Goal: Task Accomplishment & Management: Manage account settings

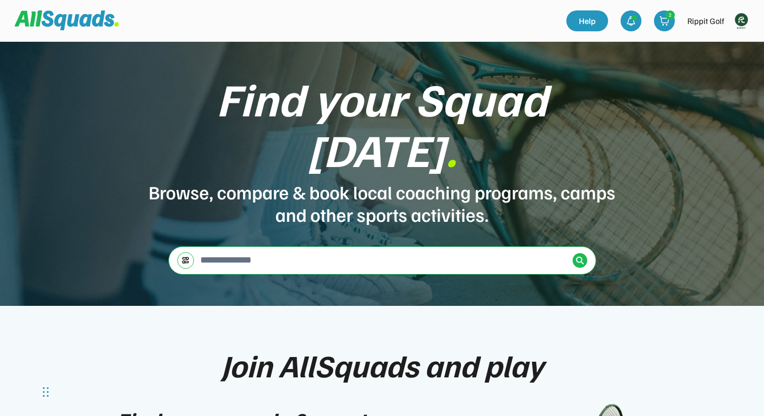
click at [748, 17] on img at bounding box center [741, 20] width 21 height 21
click at [722, 44] on link "Profile" at bounding box center [727, 45] width 62 height 21
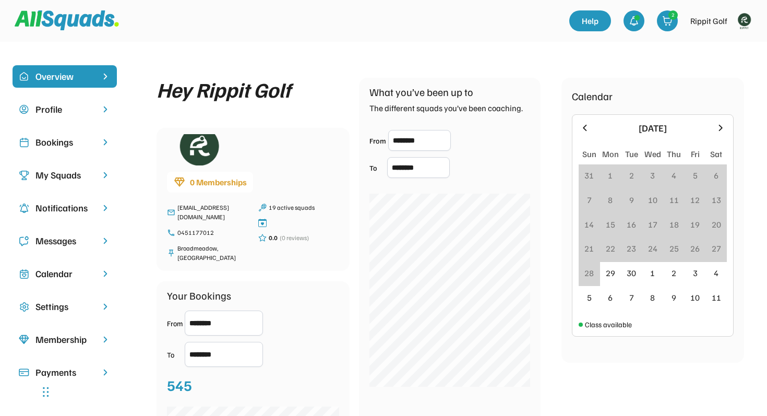
click at [73, 172] on div "My Squads" at bounding box center [64, 175] width 58 height 14
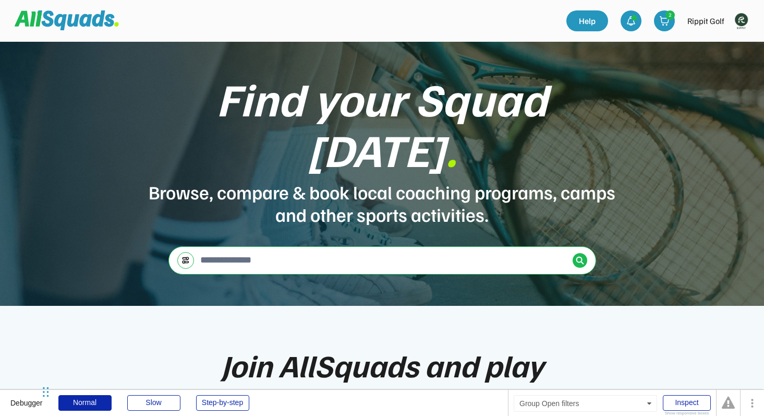
click at [190, 252] on div at bounding box center [185, 260] width 17 height 17
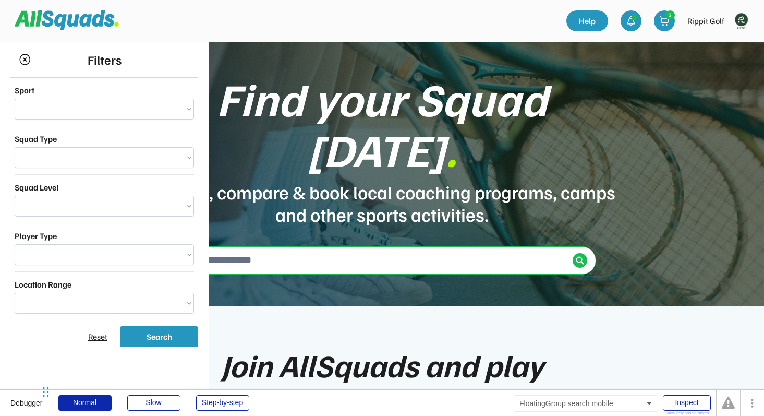
select select "**********"
click at [140, 111] on select "**********" at bounding box center [104, 109] width 179 height 21
select select "**********"
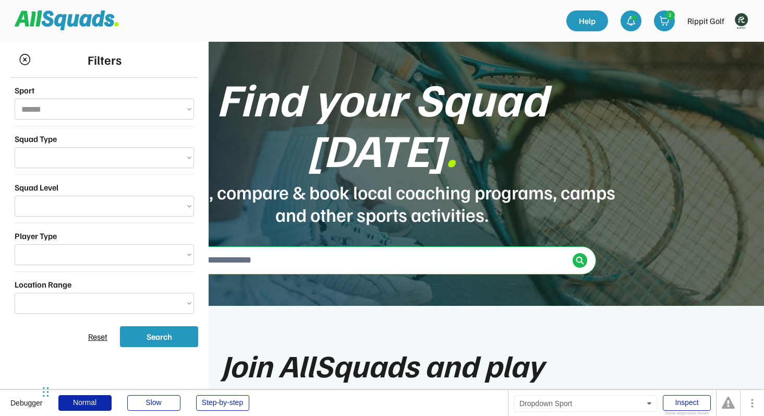
click at [15, 99] on select "**********" at bounding box center [104, 109] width 179 height 21
click at [581, 256] on img at bounding box center [580, 260] width 8 height 8
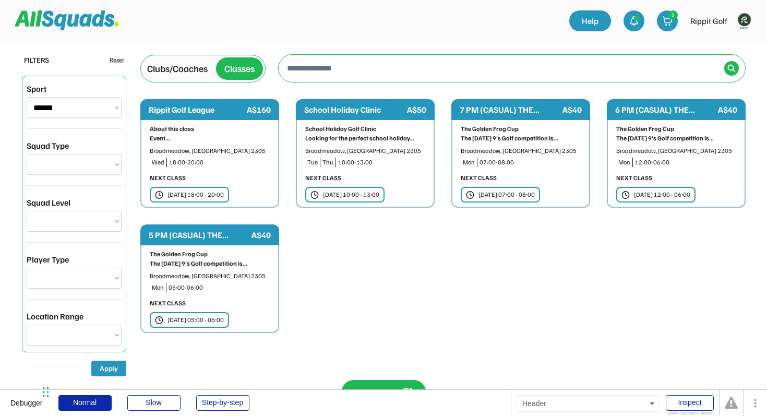
select select "**********"
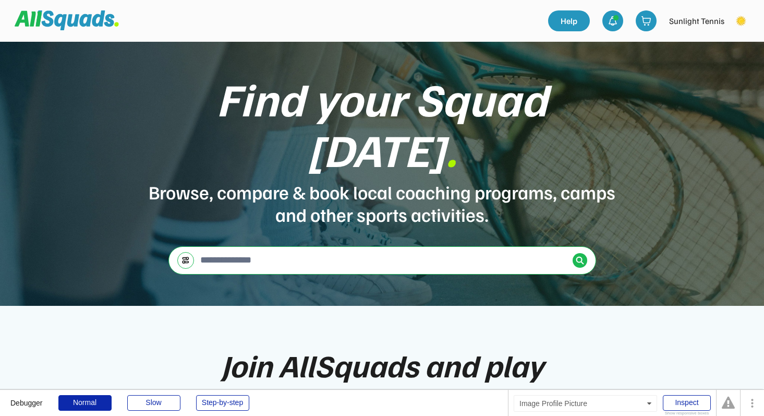
click at [741, 18] on img at bounding box center [741, 20] width 21 height 21
click at [710, 49] on link "Profile" at bounding box center [727, 45] width 62 height 21
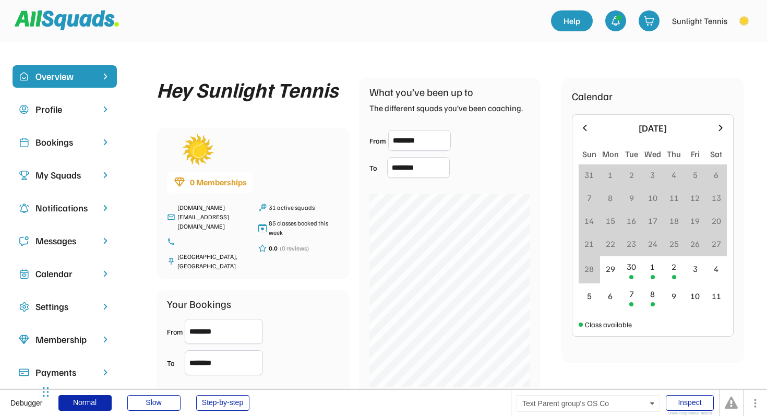
click at [78, 139] on div "Bookings" at bounding box center [64, 142] width 58 height 14
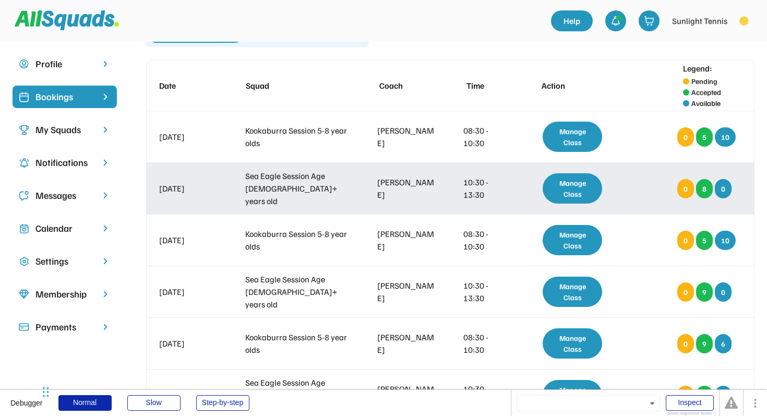
scroll to position [58, 0]
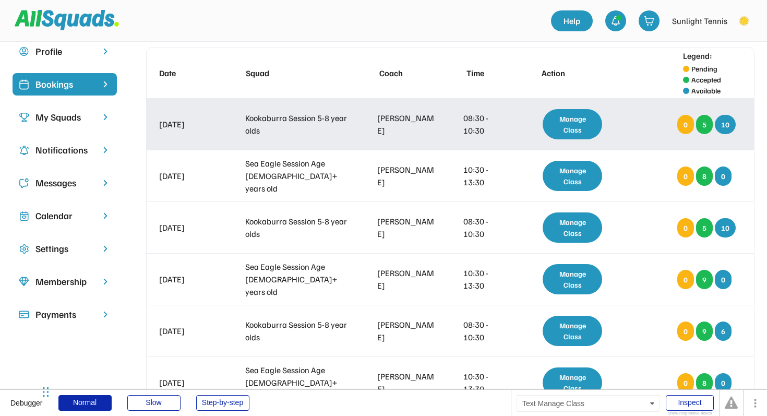
click at [566, 132] on div "Manage Class" at bounding box center [572, 124] width 59 height 30
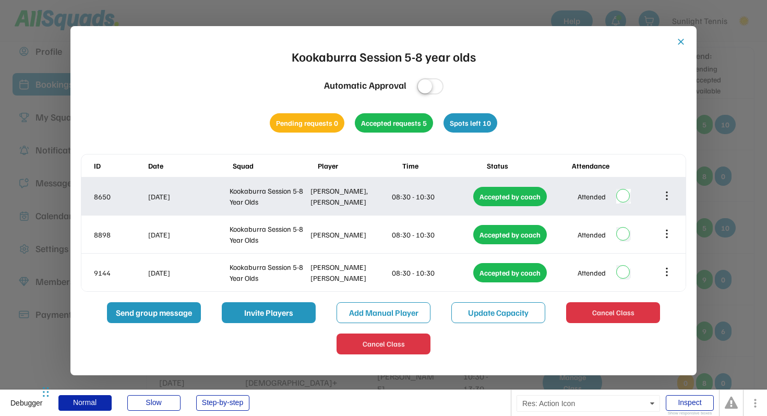
click at [667, 199] on icon at bounding box center [667, 195] width 0 height 7
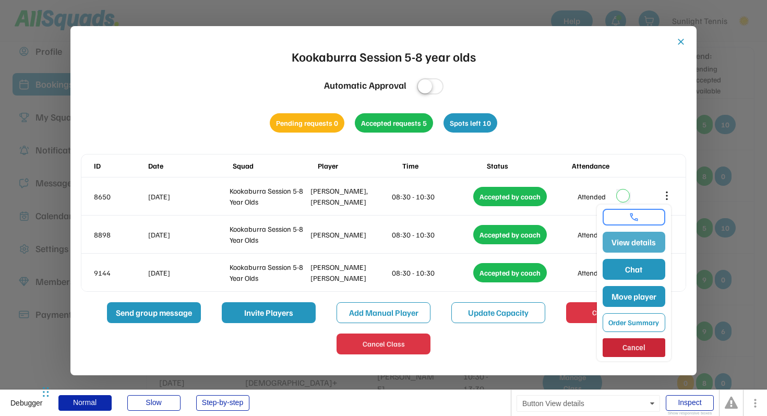
click at [647, 242] on button "View details" at bounding box center [634, 242] width 63 height 21
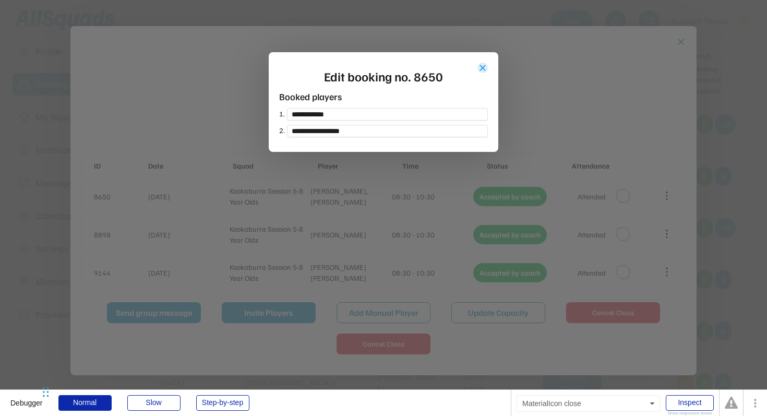
click at [479, 65] on button "close" at bounding box center [482, 68] width 10 height 10
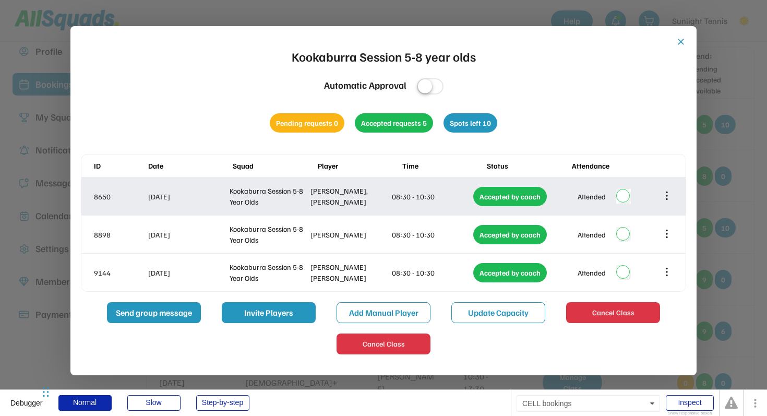
click at [667, 193] on icon at bounding box center [666, 195] width 11 height 11
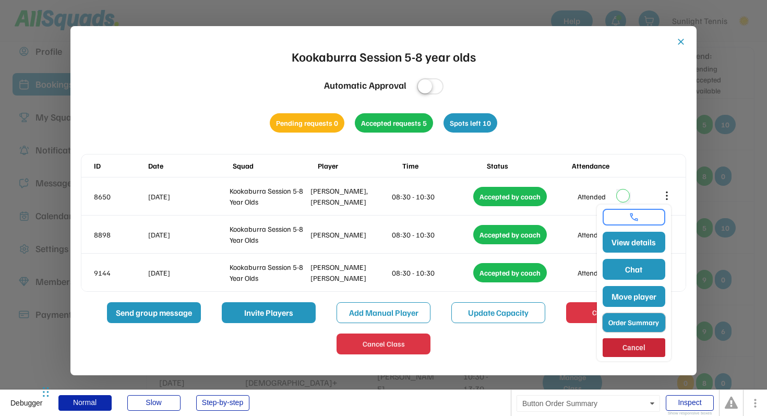
click at [636, 323] on button "Order Summary" at bounding box center [634, 322] width 63 height 19
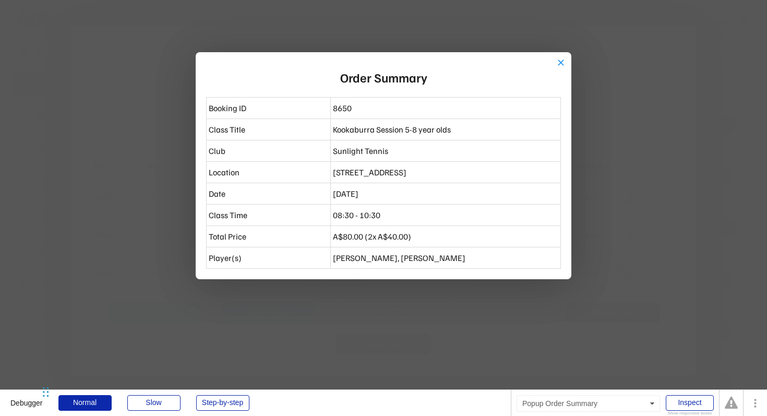
click at [558, 63] on button "close" at bounding box center [561, 62] width 10 height 10
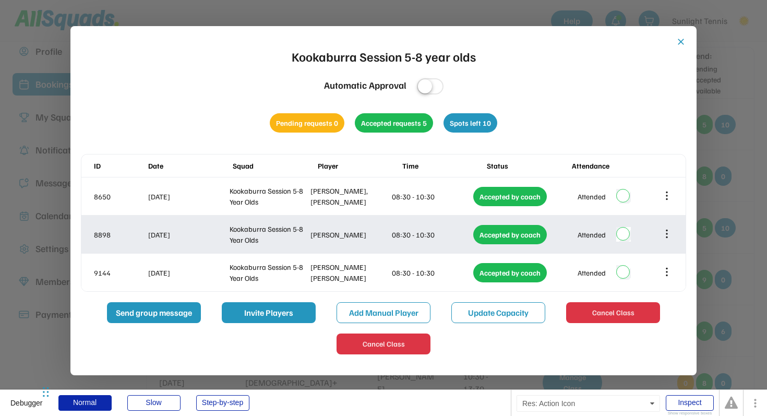
click at [667, 234] on icon at bounding box center [667, 234] width 0 height 7
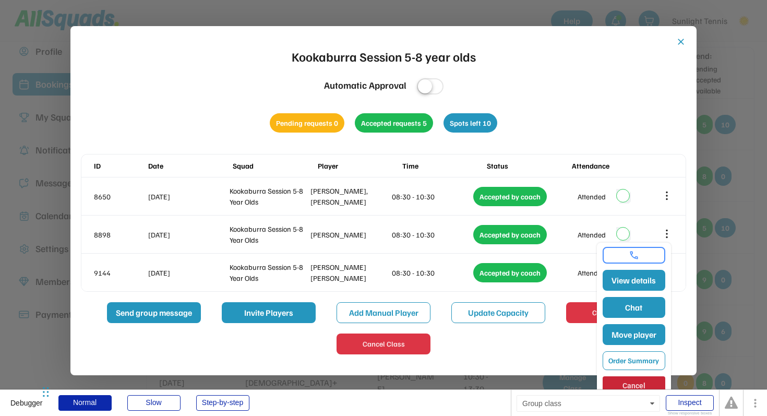
click at [545, 345] on div "Send group message Invite Players Add Manual Player Update Capacity Cancel Clas…" at bounding box center [383, 328] width 605 height 52
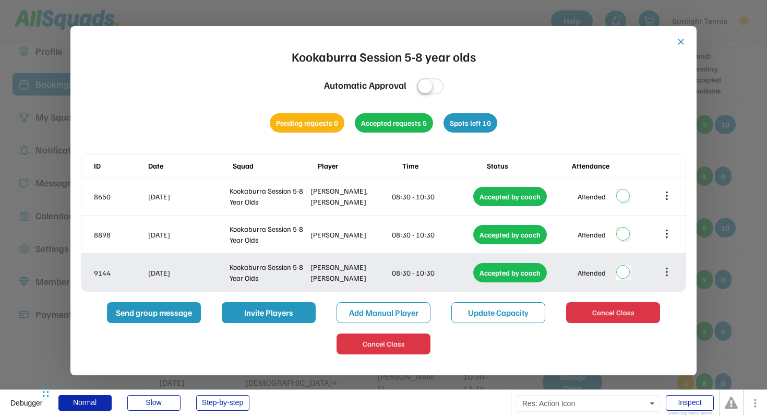
click at [667, 273] on icon at bounding box center [666, 271] width 11 height 11
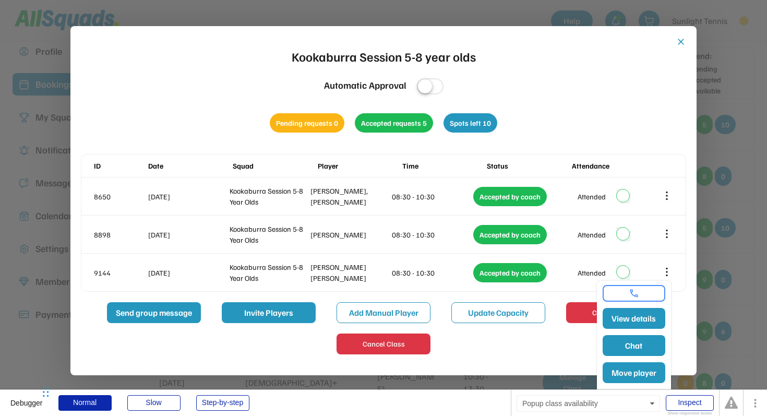
click at [571, 346] on div "Send group message Invite Players Add Manual Player Update Capacity Cancel Clas…" at bounding box center [383, 328] width 605 height 52
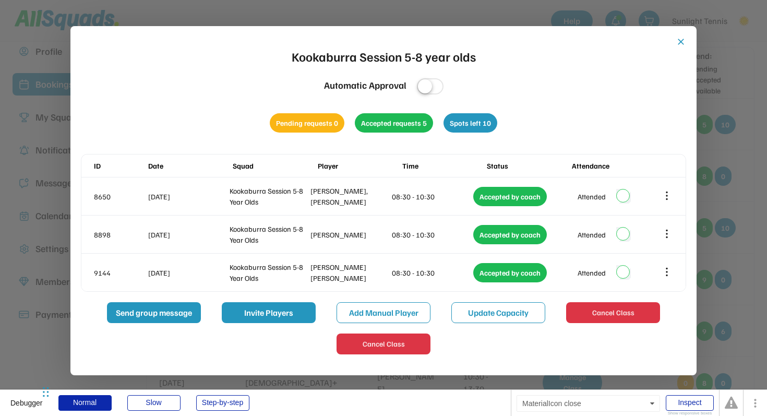
click at [681, 44] on button "close" at bounding box center [681, 42] width 10 height 10
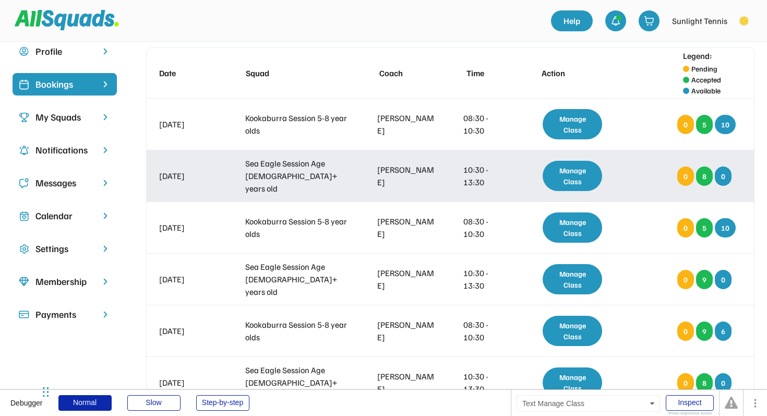
click at [565, 182] on div "Manage Class" at bounding box center [572, 176] width 59 height 30
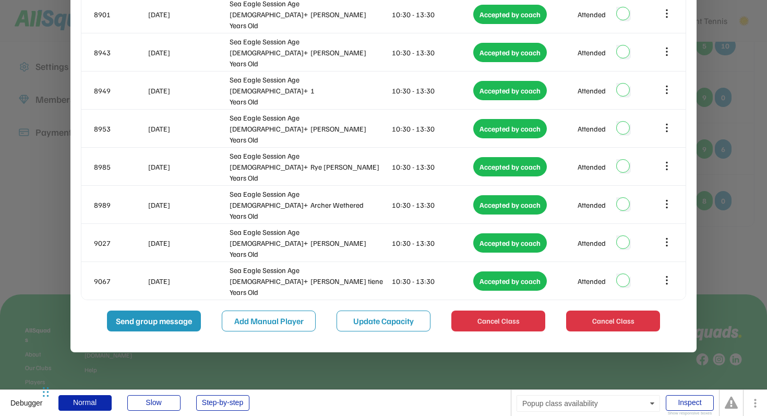
scroll to position [115, 0]
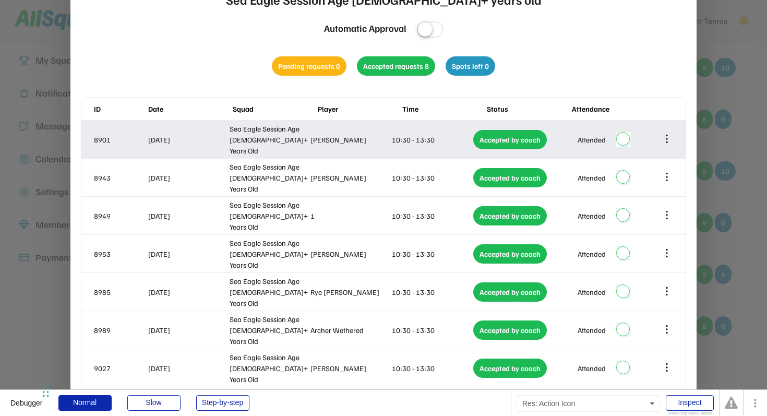
click at [664, 136] on icon at bounding box center [666, 138] width 11 height 11
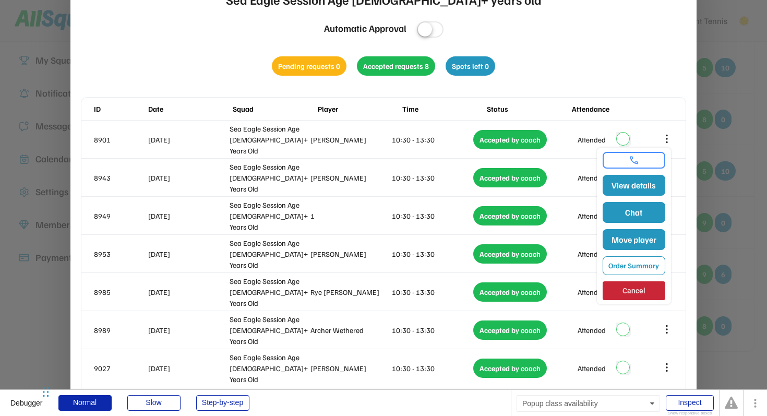
click at [605, 83] on div "close Sea Eagle Session Age [DEMOGRAPHIC_DATA]+ years old Automatic Approval Pe…" at bounding box center [383, 218] width 605 height 477
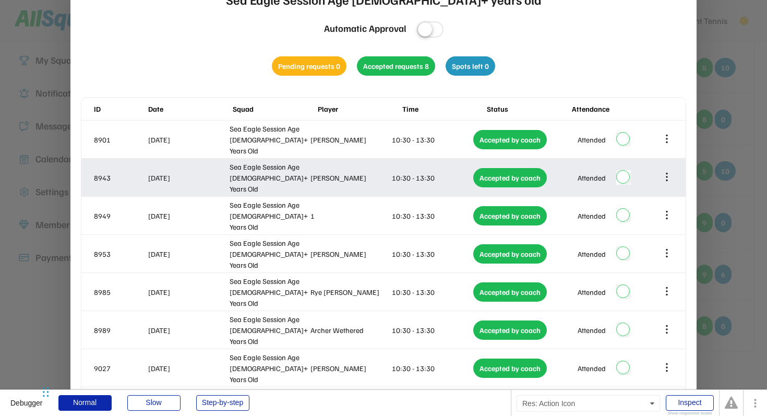
click at [669, 179] on icon at bounding box center [666, 176] width 11 height 11
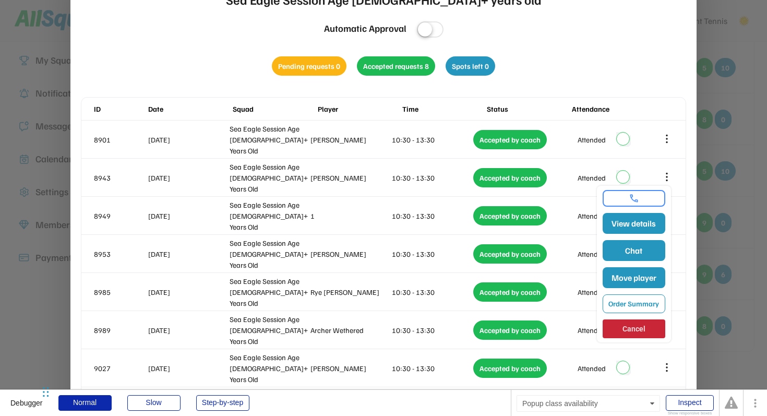
click at [616, 66] on div "close Sea Eagle Session Age [DEMOGRAPHIC_DATA]+ years old Automatic Approval Pe…" at bounding box center [383, 218] width 605 height 477
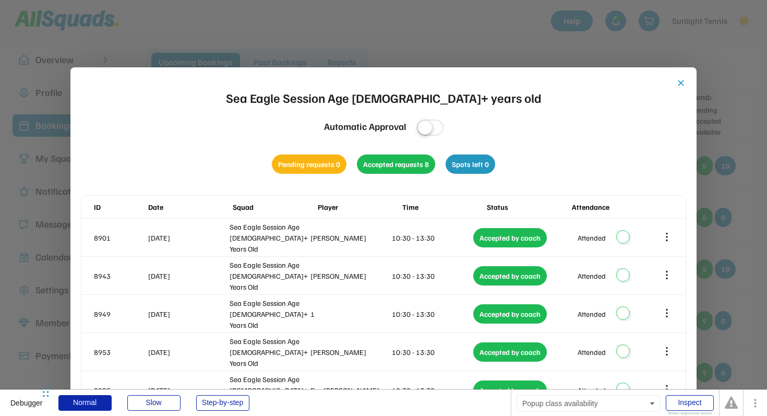
scroll to position [0, 0]
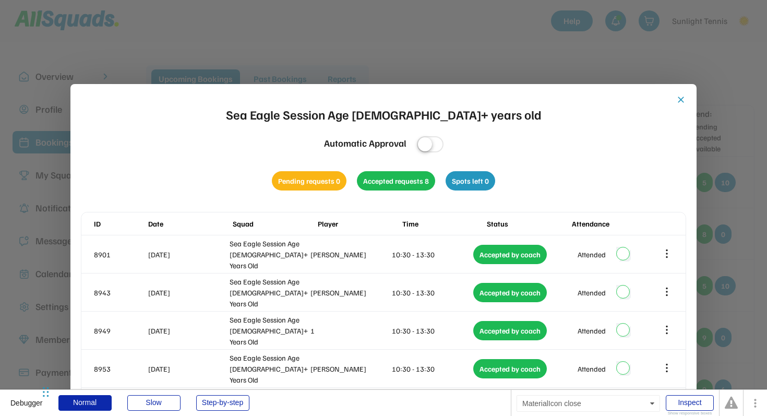
click at [681, 98] on button "close" at bounding box center [681, 99] width 10 height 10
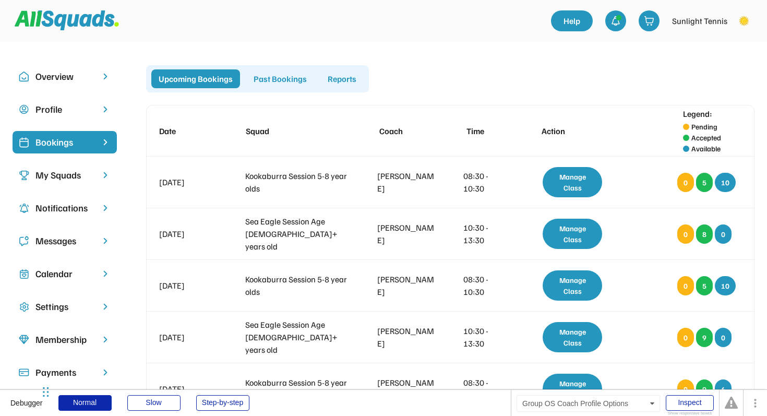
click at [67, 215] on div "Notifications" at bounding box center [65, 208] width 104 height 22
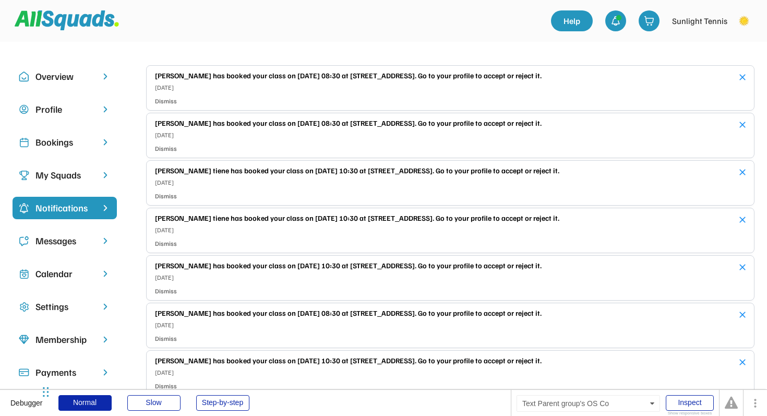
click at [83, 173] on div "My Squads" at bounding box center [64, 175] width 58 height 14
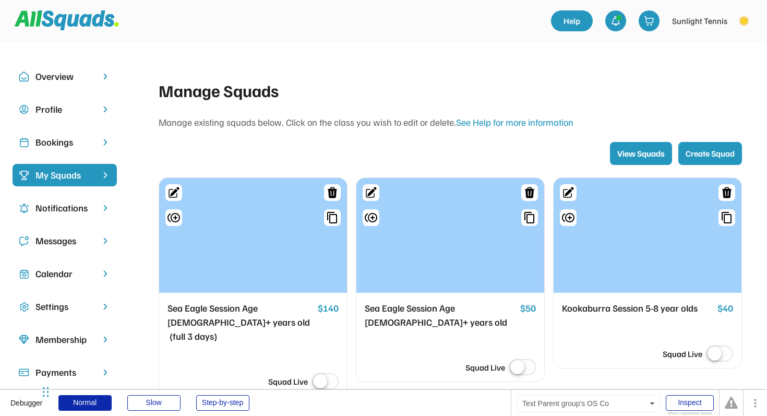
click at [75, 244] on div "Messages" at bounding box center [64, 241] width 58 height 14
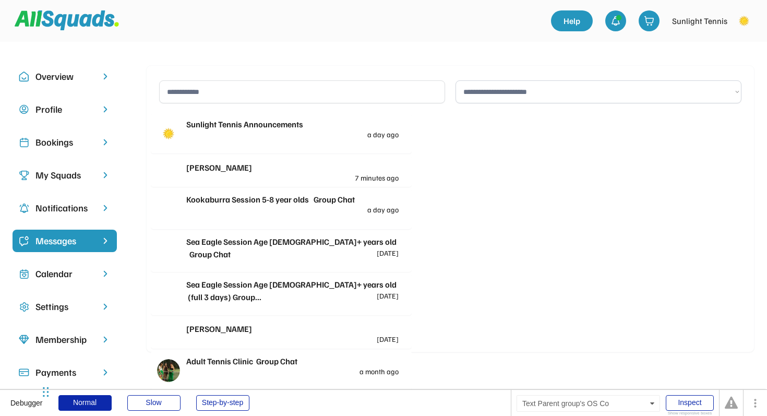
click at [76, 277] on div "Calendar" at bounding box center [64, 274] width 58 height 14
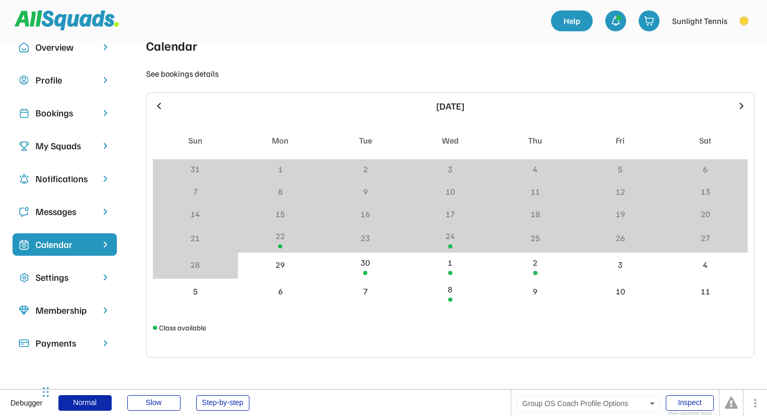
scroll to position [27, 0]
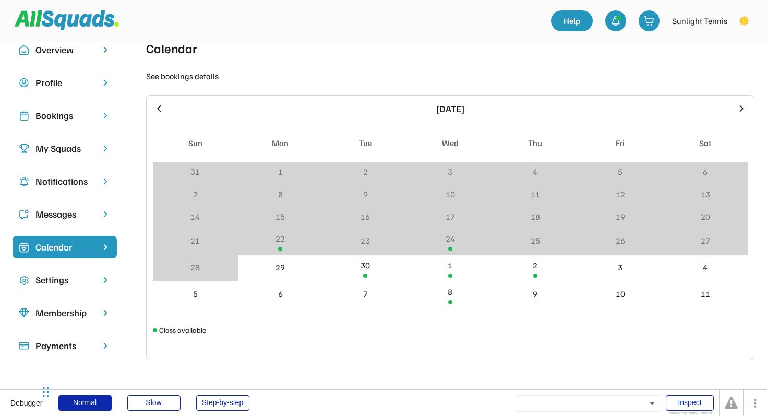
click at [67, 117] on div "Bookings" at bounding box center [64, 116] width 58 height 14
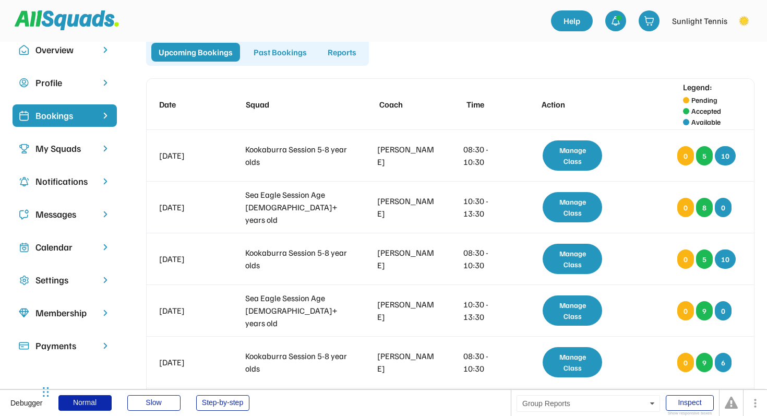
click at [332, 53] on div "Reports" at bounding box center [341, 52] width 43 height 19
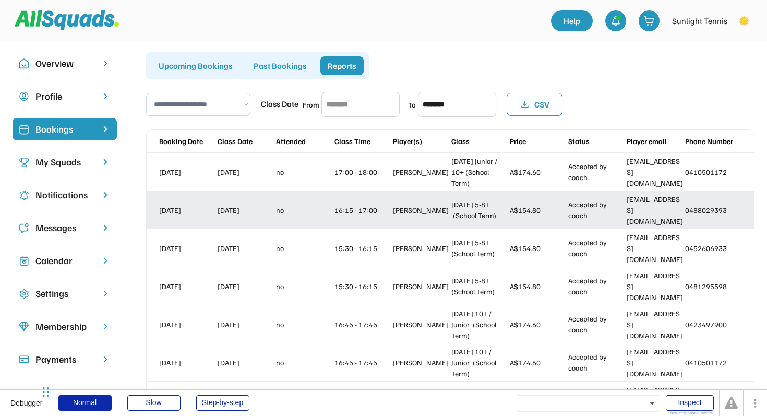
scroll to position [13, 0]
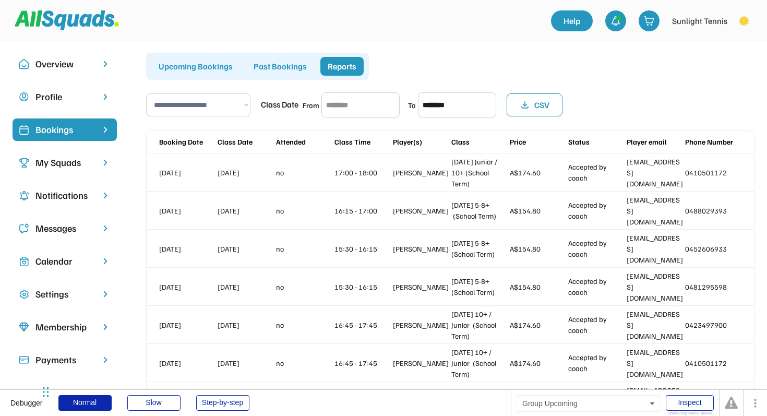
click at [220, 73] on div "Upcoming Bookings" at bounding box center [195, 66] width 89 height 19
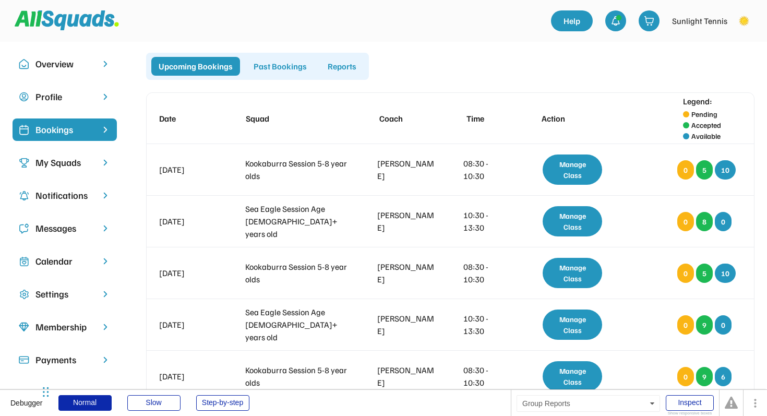
click at [323, 68] on div "Reports" at bounding box center [341, 66] width 43 height 19
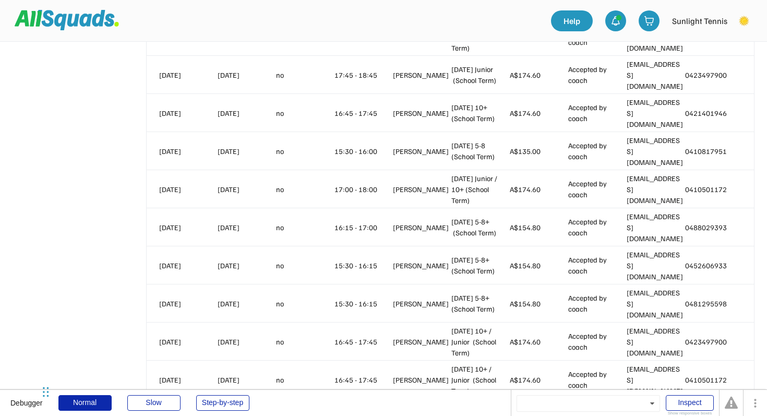
scroll to position [0, 0]
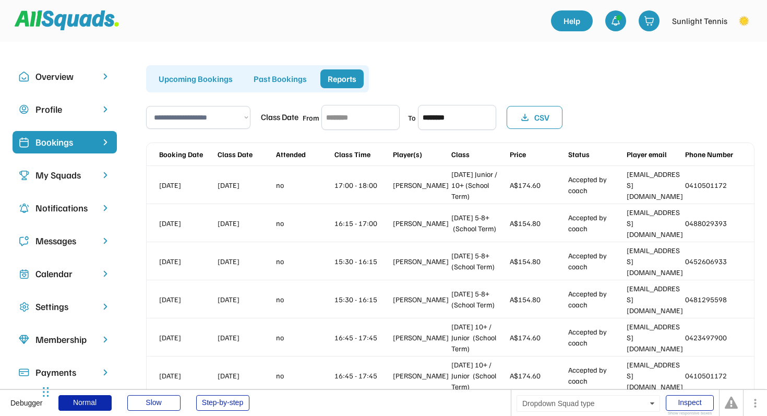
click at [240, 111] on select "**********" at bounding box center [198, 117] width 104 height 23
select select "**********"
click at [146, 106] on select "**********" at bounding box center [198, 117] width 104 height 23
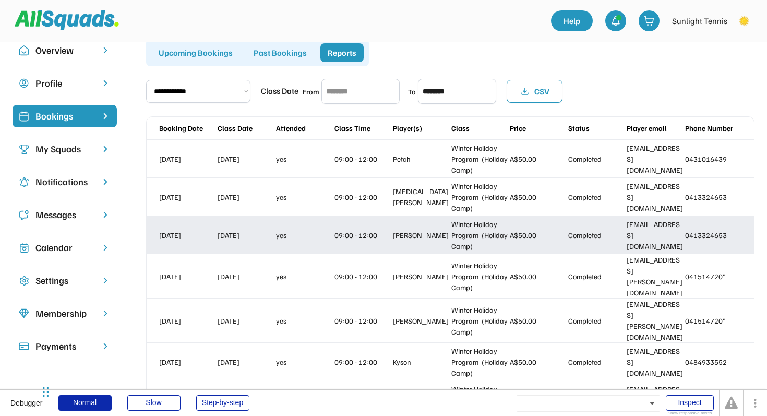
scroll to position [27, 0]
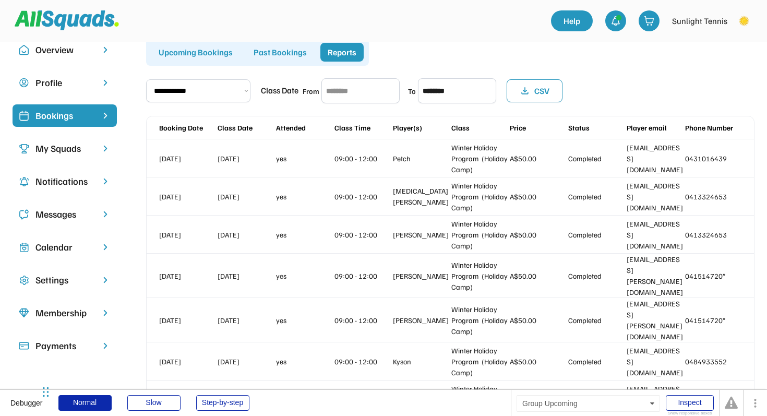
click at [203, 53] on div "Upcoming Bookings" at bounding box center [195, 52] width 89 height 19
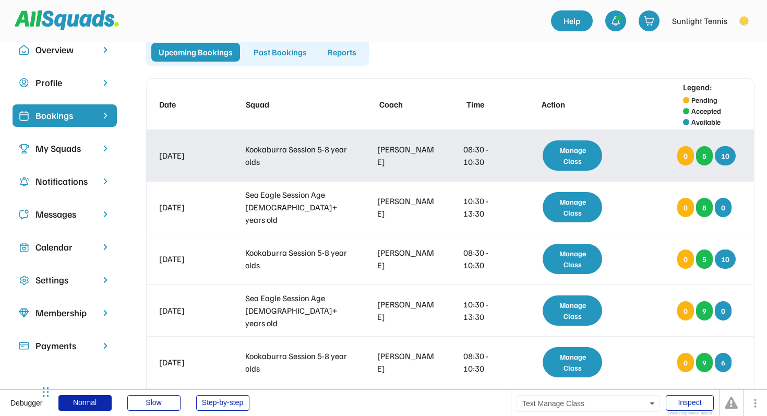
click at [585, 160] on div "Manage Class" at bounding box center [572, 155] width 59 height 30
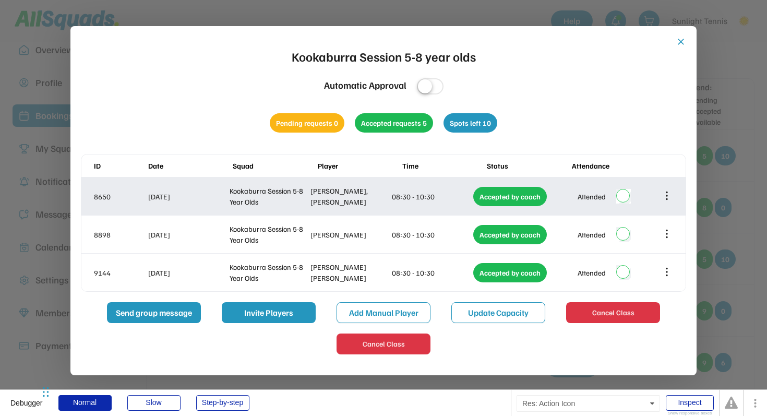
click at [667, 192] on icon at bounding box center [667, 195] width 0 height 7
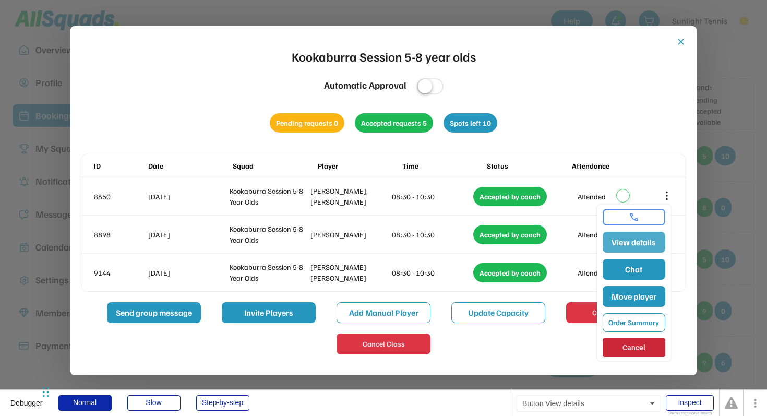
click at [642, 247] on button "View details" at bounding box center [634, 242] width 63 height 21
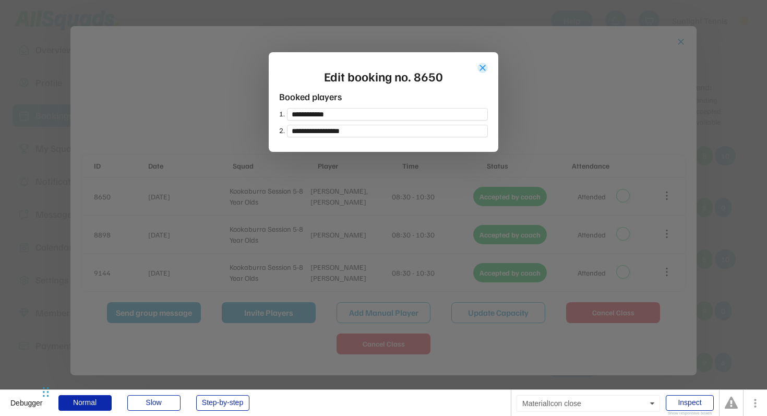
click at [484, 68] on button "close" at bounding box center [482, 68] width 10 height 10
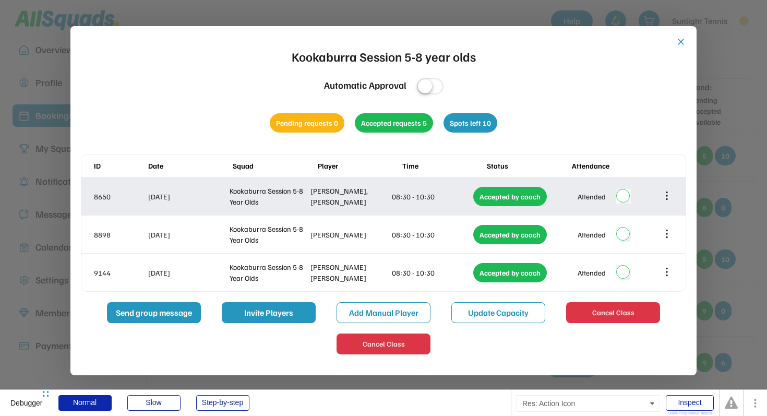
click at [672, 200] on div at bounding box center [666, 196] width 13 height 13
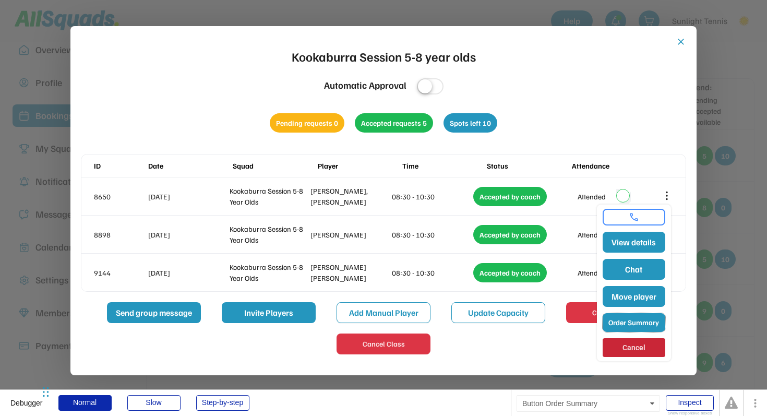
click at [641, 326] on button "Order Summary" at bounding box center [634, 322] width 63 height 19
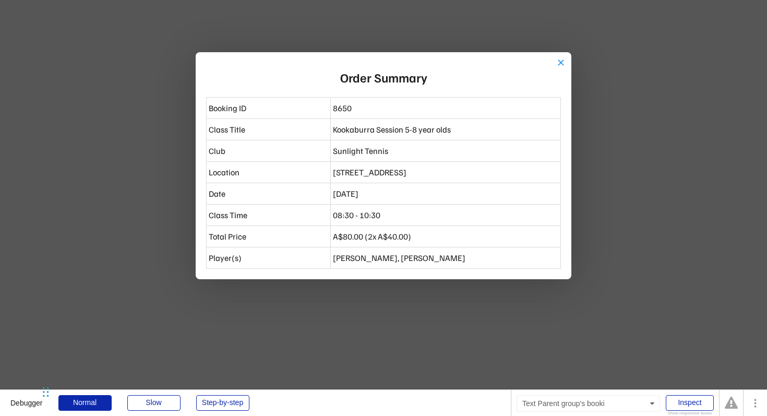
click at [557, 109] on div "8650" at bounding box center [445, 108] width 225 height 13
click at [559, 60] on button "close" at bounding box center [561, 62] width 10 height 10
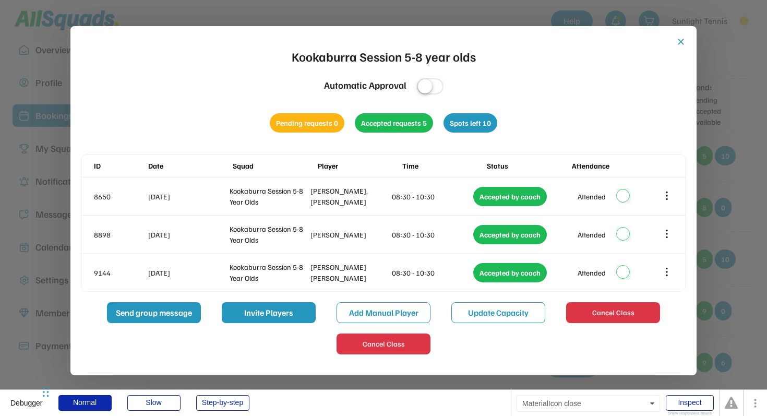
click at [682, 38] on button "close" at bounding box center [681, 42] width 10 height 10
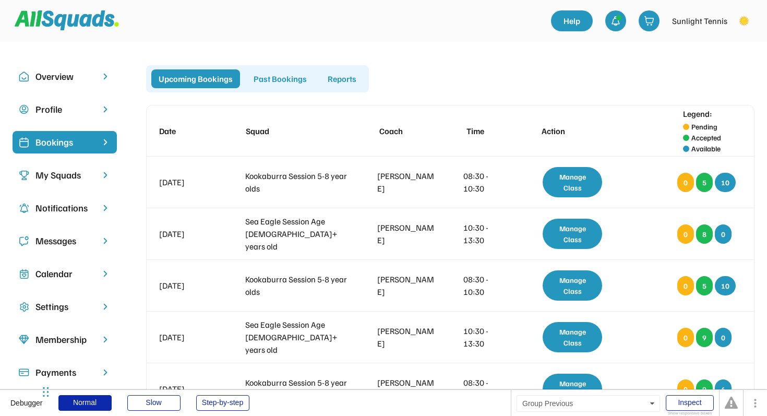
click at [264, 78] on div "Past Bookings" at bounding box center [280, 78] width 68 height 19
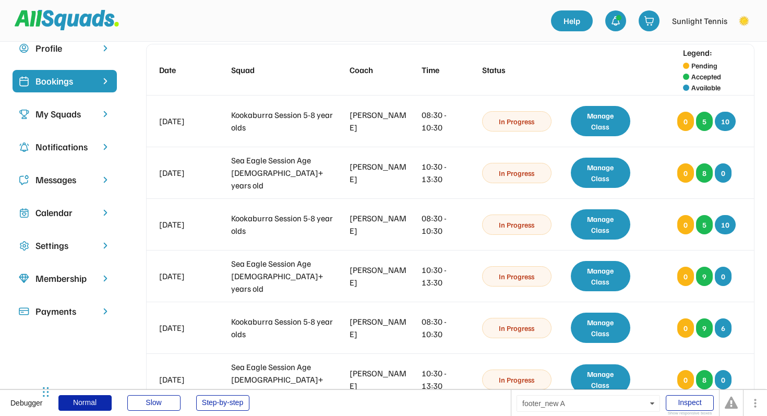
scroll to position [20, 0]
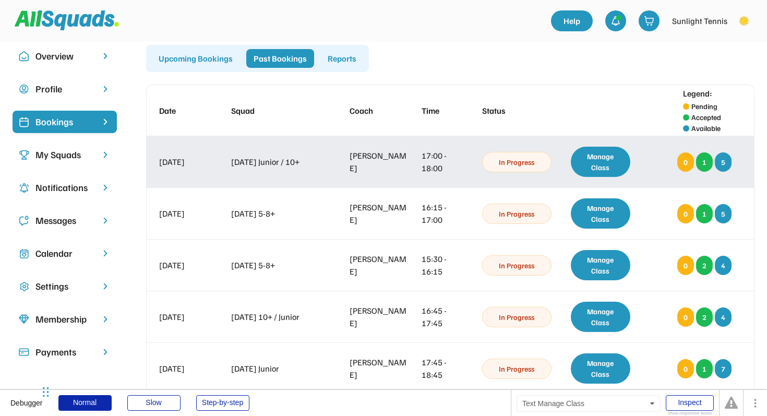
click at [599, 168] on div "Manage Class" at bounding box center [600, 162] width 59 height 30
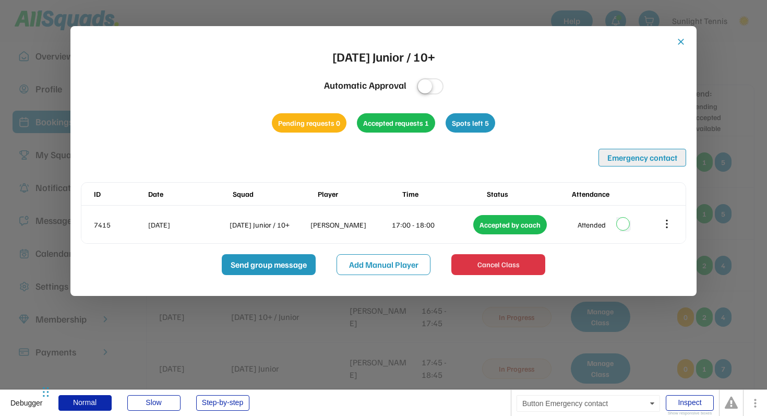
click at [644, 157] on button "Emergency contact" at bounding box center [642, 158] width 88 height 18
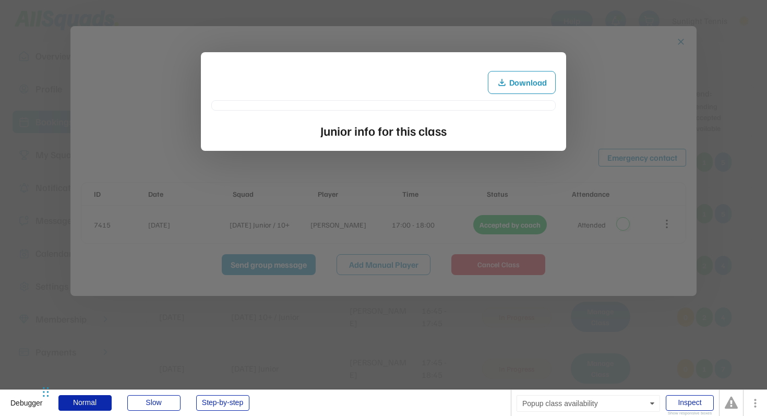
click at [650, 50] on div at bounding box center [383, 208] width 767 height 416
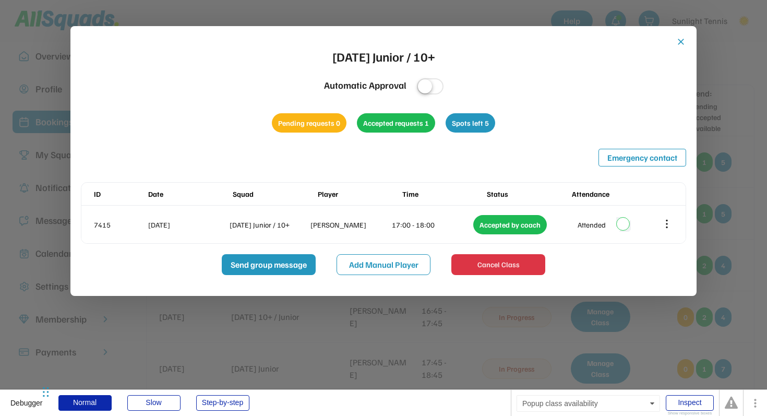
click at [680, 40] on button "close" at bounding box center [681, 42] width 10 height 10
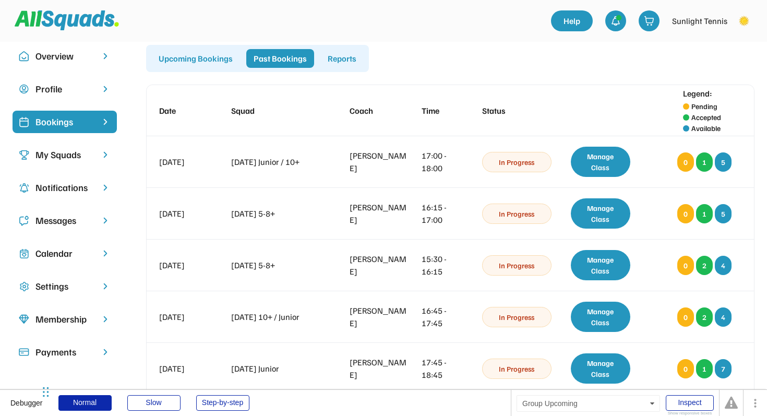
click at [213, 62] on div "Upcoming Bookings" at bounding box center [195, 58] width 89 height 19
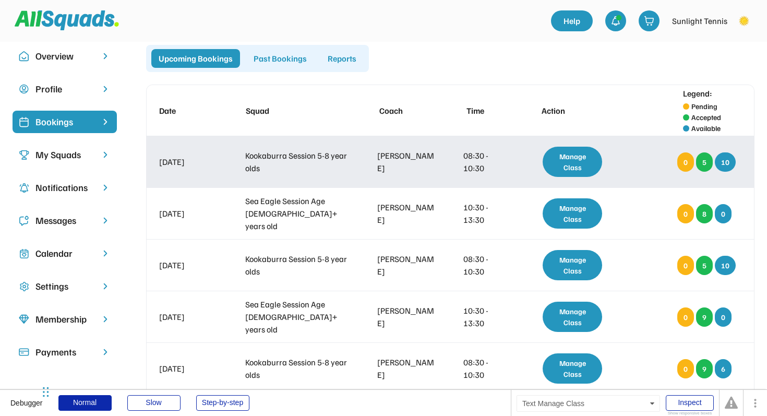
click at [575, 156] on div "Manage Class" at bounding box center [572, 162] width 59 height 30
